Goal: Information Seeking & Learning: Learn about a topic

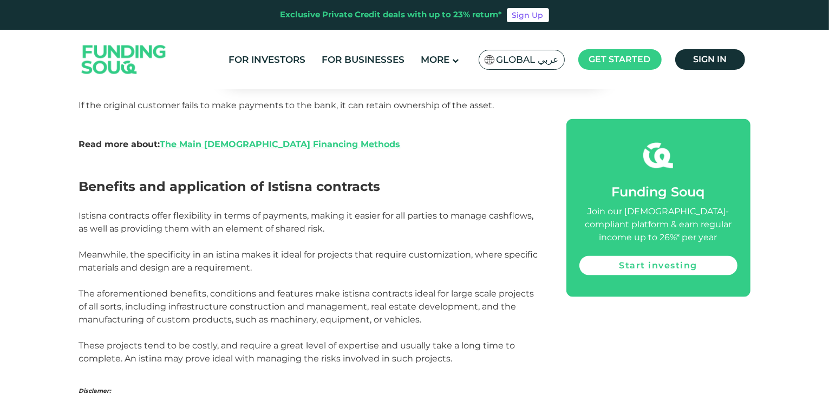
click at [457, 151] on p at bounding box center [310, 157] width 463 height 13
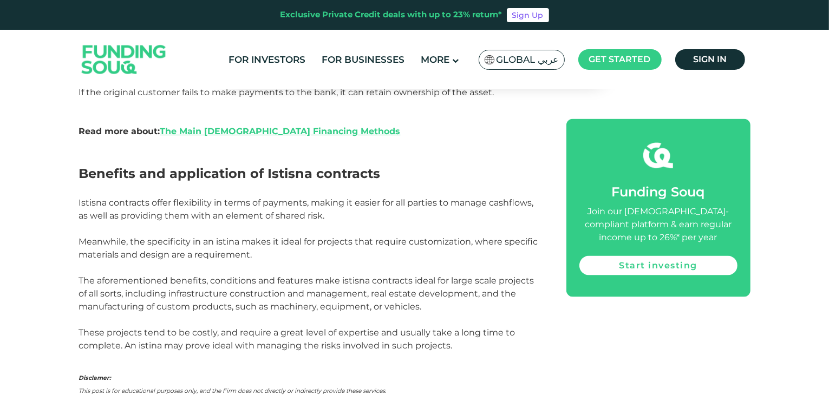
scroll to position [1551, 0]
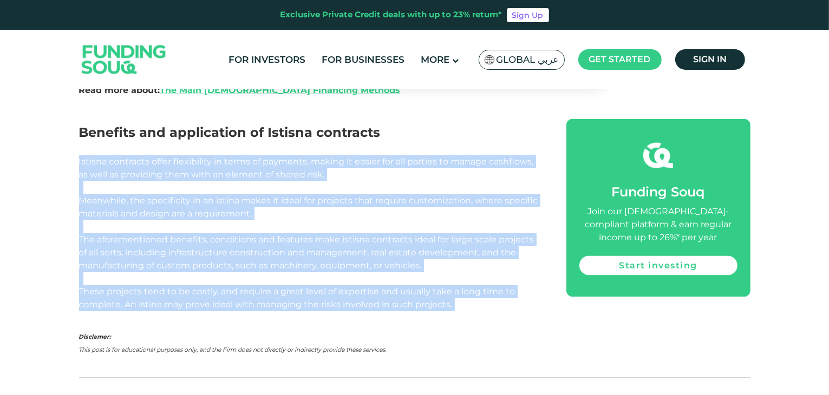
drag, startPoint x: 80, startPoint y: 145, endPoint x: 458, endPoint y: 293, distance: 405.8
copy div "Istisna contracts offer flexibility in terms of payments, making it easier for …"
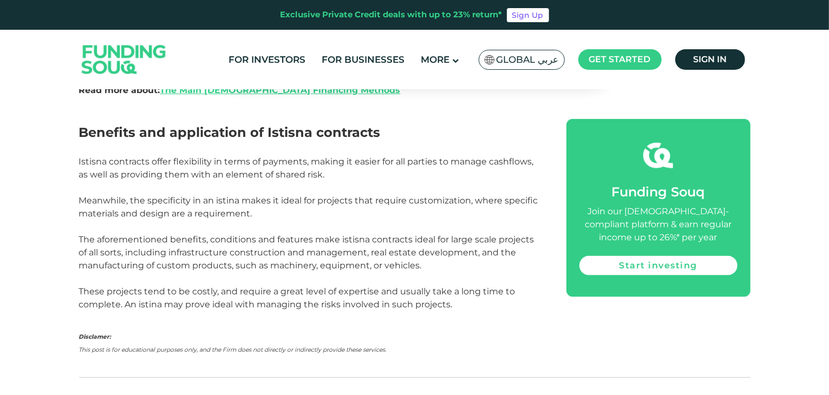
click at [422, 142] on p at bounding box center [310, 148] width 463 height 13
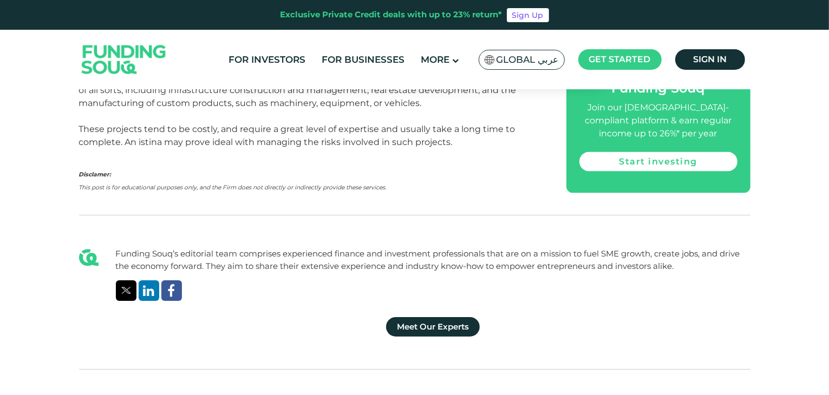
scroll to position [1334, 0]
